Goal: Task Accomplishment & Management: Manage account settings

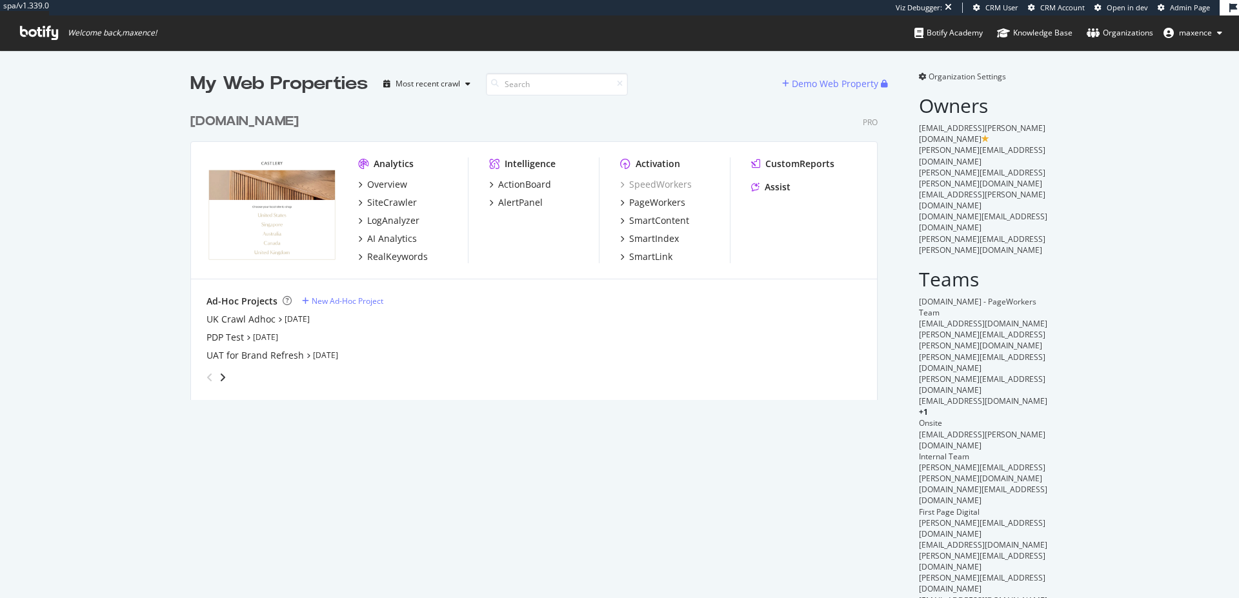
scroll to position [294, 688]
click at [967, 76] on span "Organization Settings" at bounding box center [967, 76] width 77 height 11
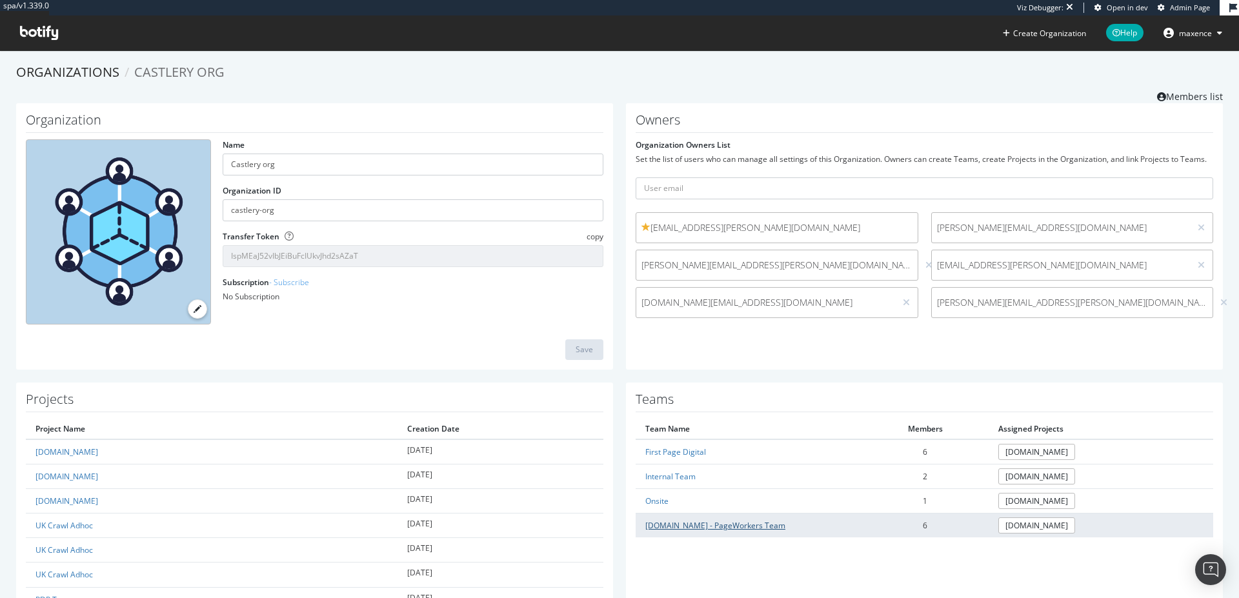
click at [763, 526] on link "www.castlery.com - PageWorkers Team" at bounding box center [715, 525] width 140 height 11
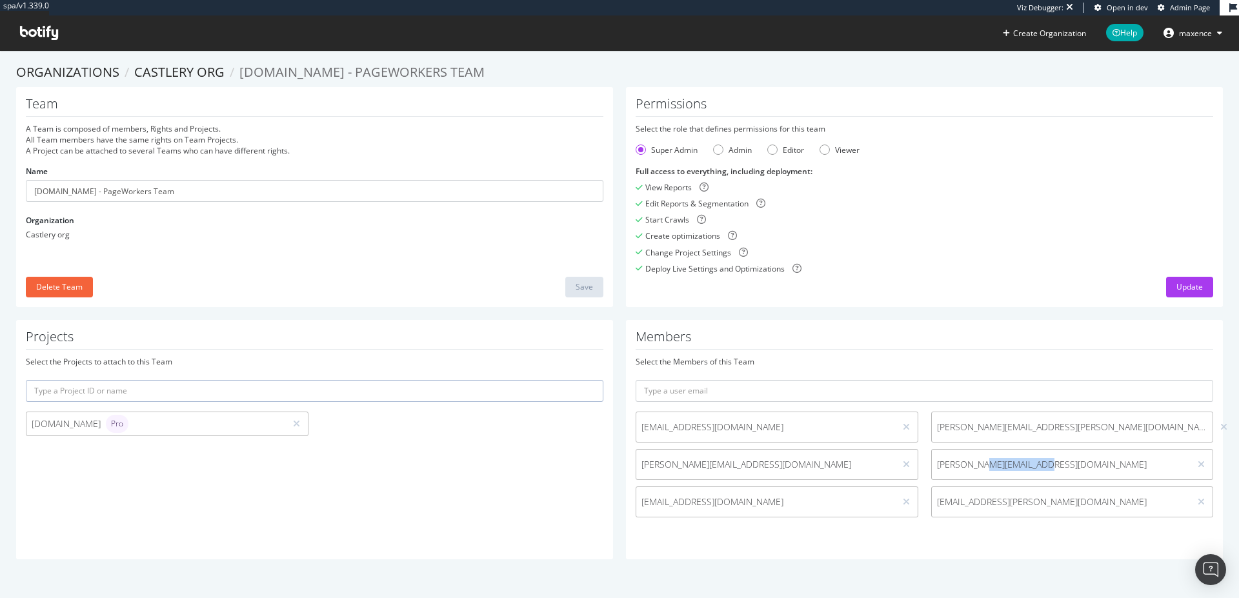
drag, startPoint x: 971, startPoint y: 467, endPoint x: 1021, endPoint y: 465, distance: 50.4
click at [1021, 465] on span "wilson@firstpagedigital.sg" at bounding box center [1061, 464] width 248 height 13
click at [717, 146] on div "Admin" at bounding box center [718, 150] width 10 height 10
click at [665, 150] on div "Super Admin" at bounding box center [674, 150] width 46 height 11
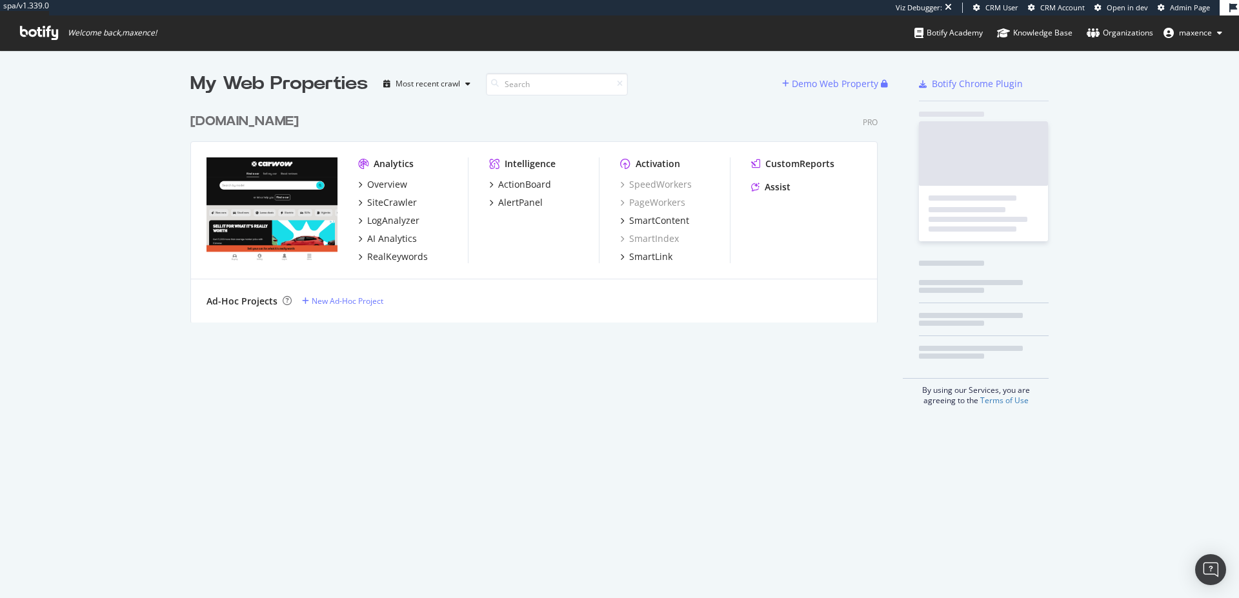
scroll to position [589, 1220]
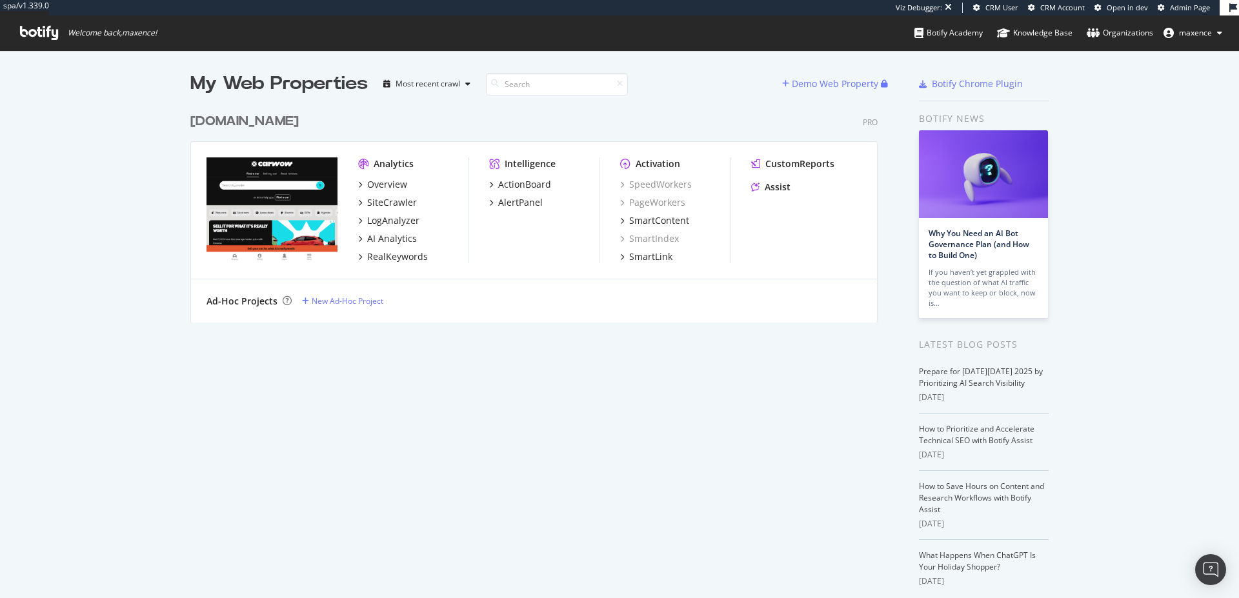
click at [294, 123] on div "www.carwow.co.uk" at bounding box center [244, 121] width 108 height 19
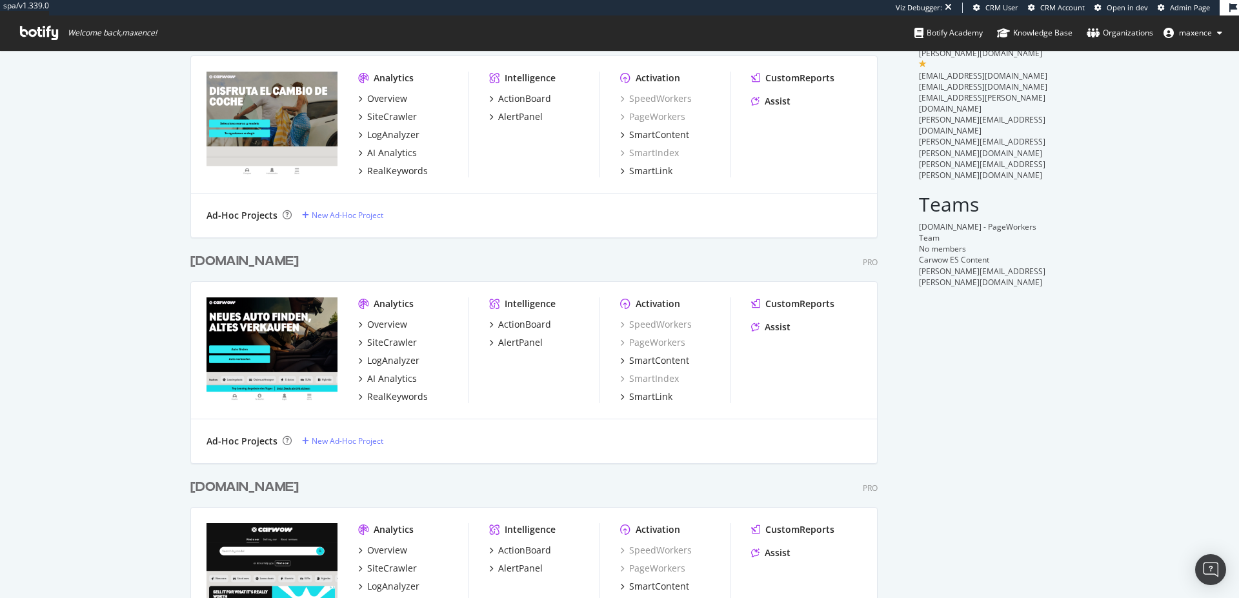
scroll to position [310, 0]
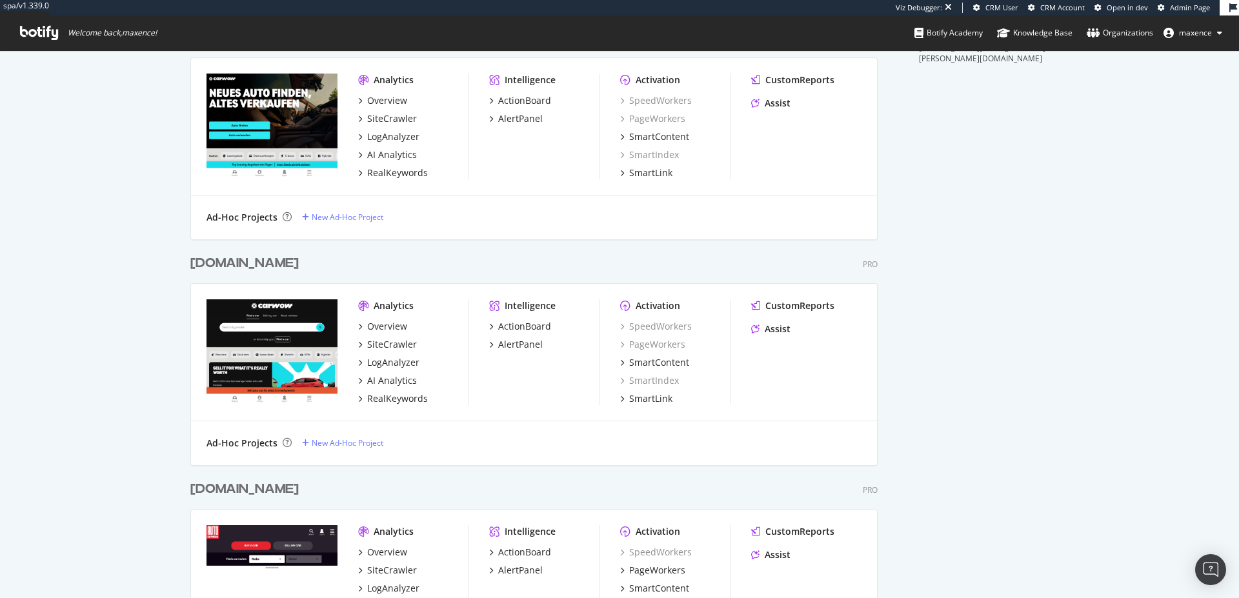
click at [228, 253] on div "www.carwow.co.uk Pro Analytics Overview SiteCrawler LogAnalyzer AI Analytics Re…" at bounding box center [539, 352] width 698 height 226
click at [227, 260] on div "www.carwow.co.uk" at bounding box center [244, 263] width 108 height 19
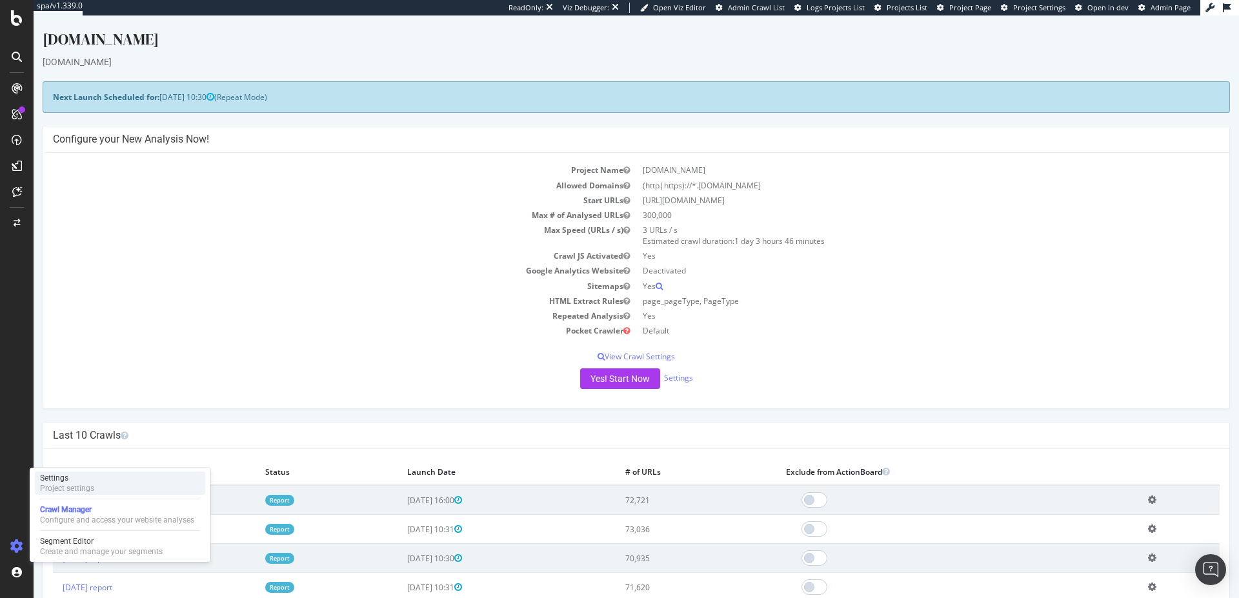
click at [57, 485] on div "Project settings" at bounding box center [67, 488] width 54 height 10
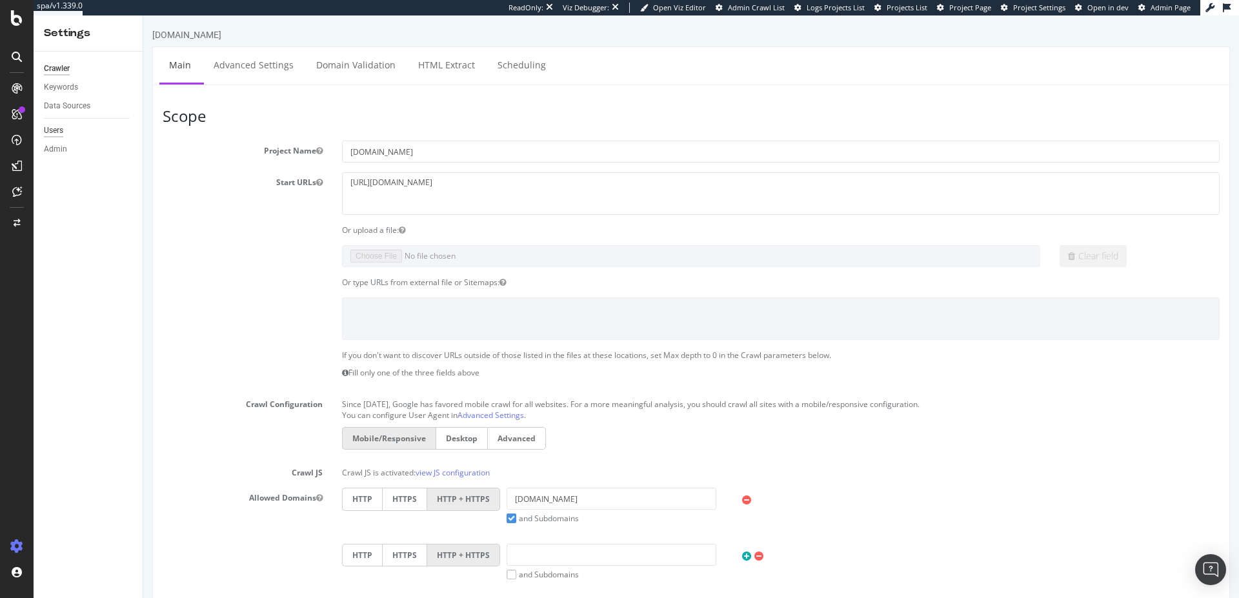
click at [58, 133] on div "Users" at bounding box center [53, 131] width 19 height 14
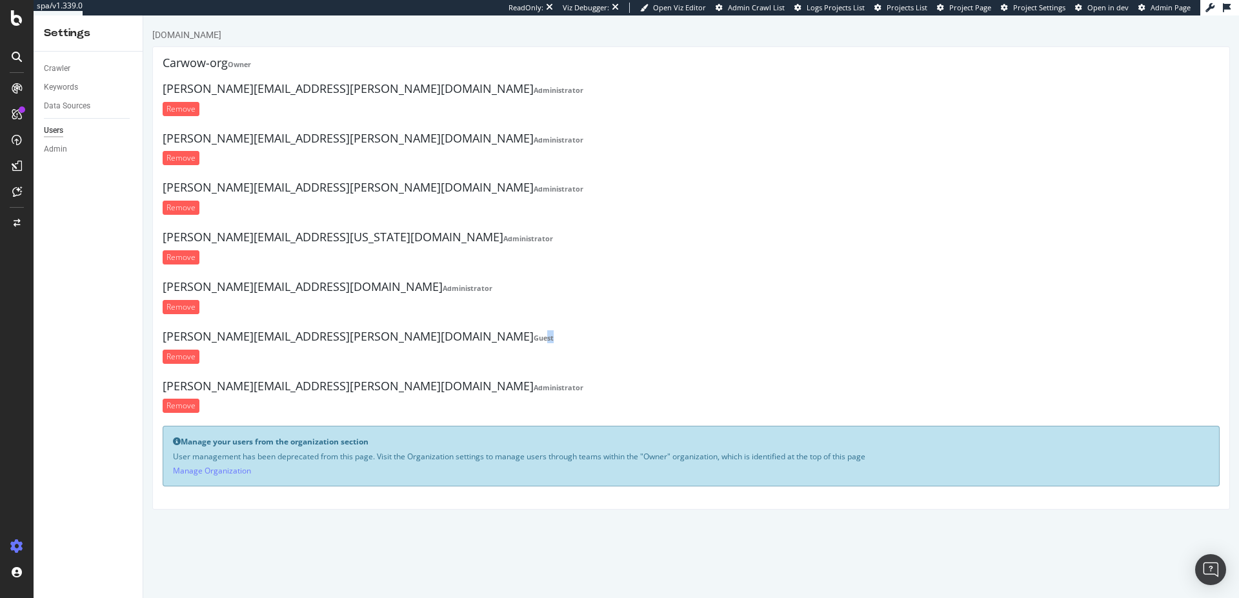
drag, startPoint x: 341, startPoint y: 337, endPoint x: 319, endPoint y: 334, distance: 22.3
click at [319, 334] on h4 "ellie.hines@carwow.co.uk Guest" at bounding box center [691, 336] width 1057 height 13
